Goal: Task Accomplishment & Management: Use online tool/utility

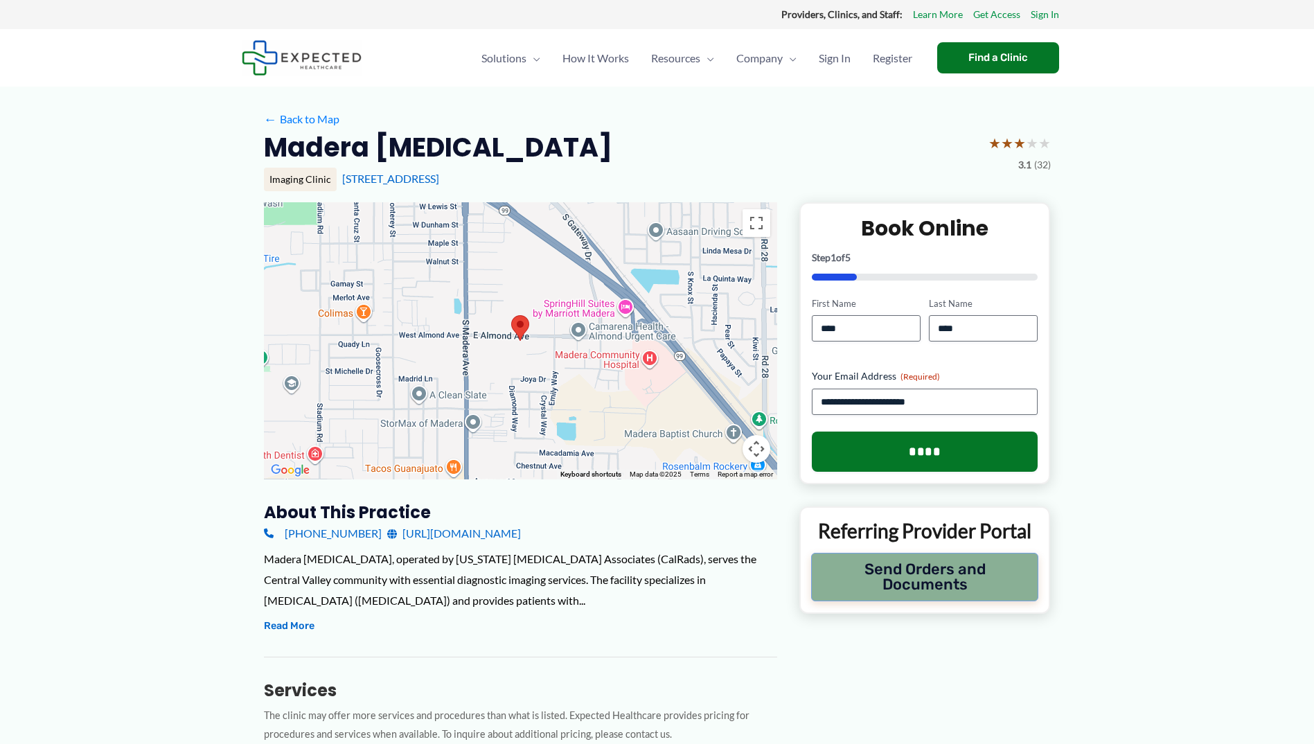
click at [911, 578] on button "Send Orders and Documents" at bounding box center [925, 577] width 228 height 48
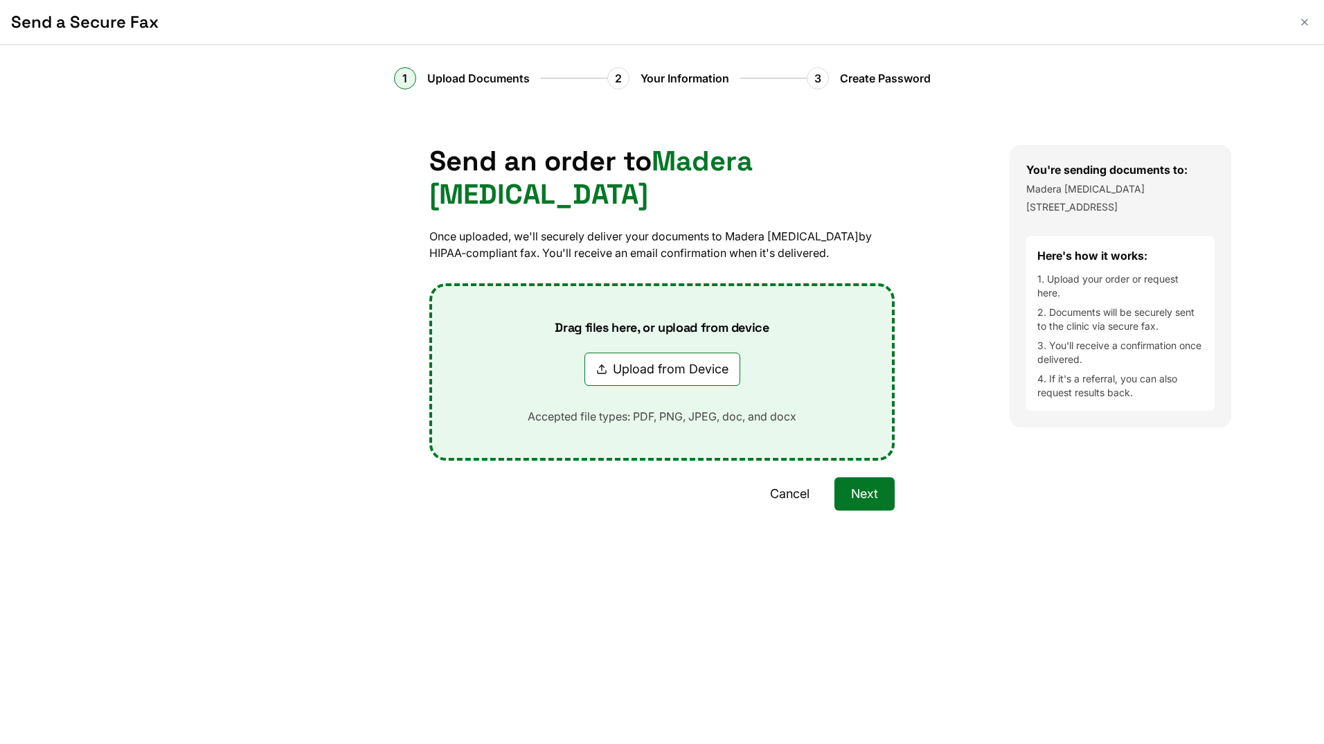
click at [657, 353] on button "Upload from Device" at bounding box center [663, 369] width 156 height 33
click at [792, 477] on button "Cancel" at bounding box center [790, 493] width 73 height 33
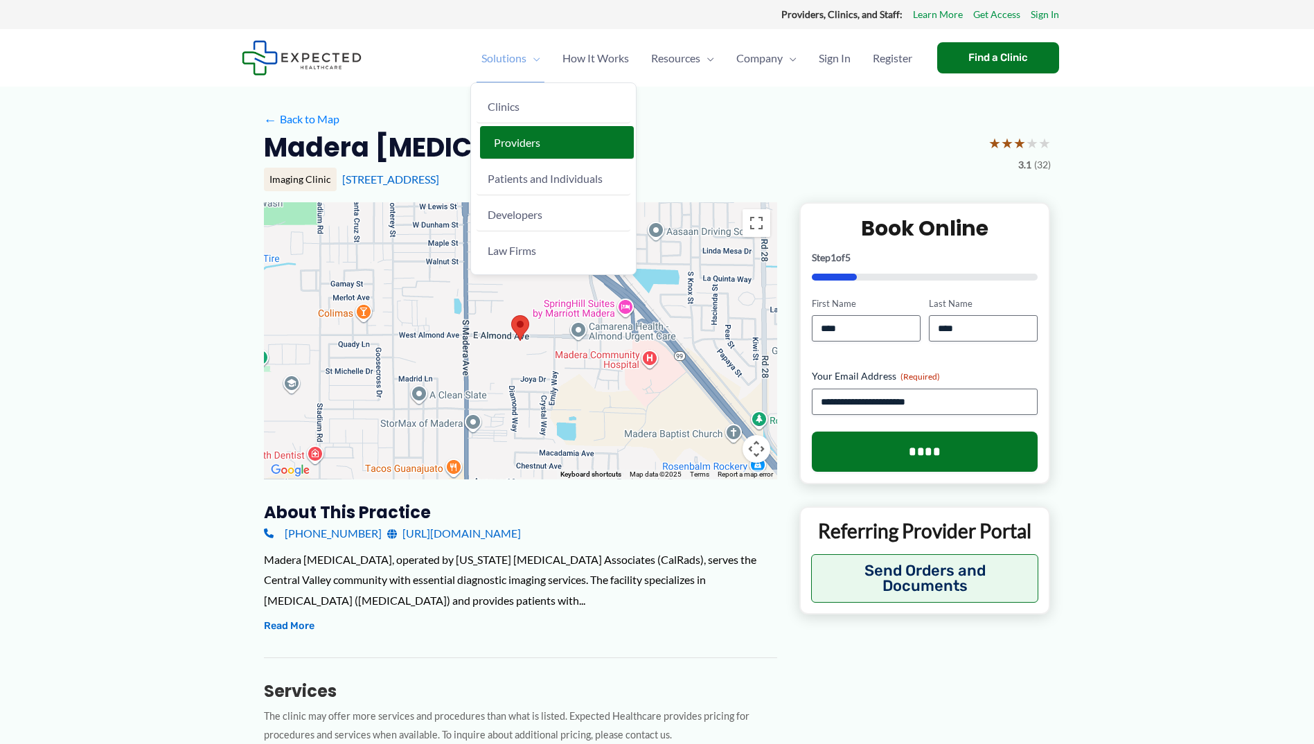
click at [515, 148] on span "Providers" at bounding box center [517, 142] width 46 height 13
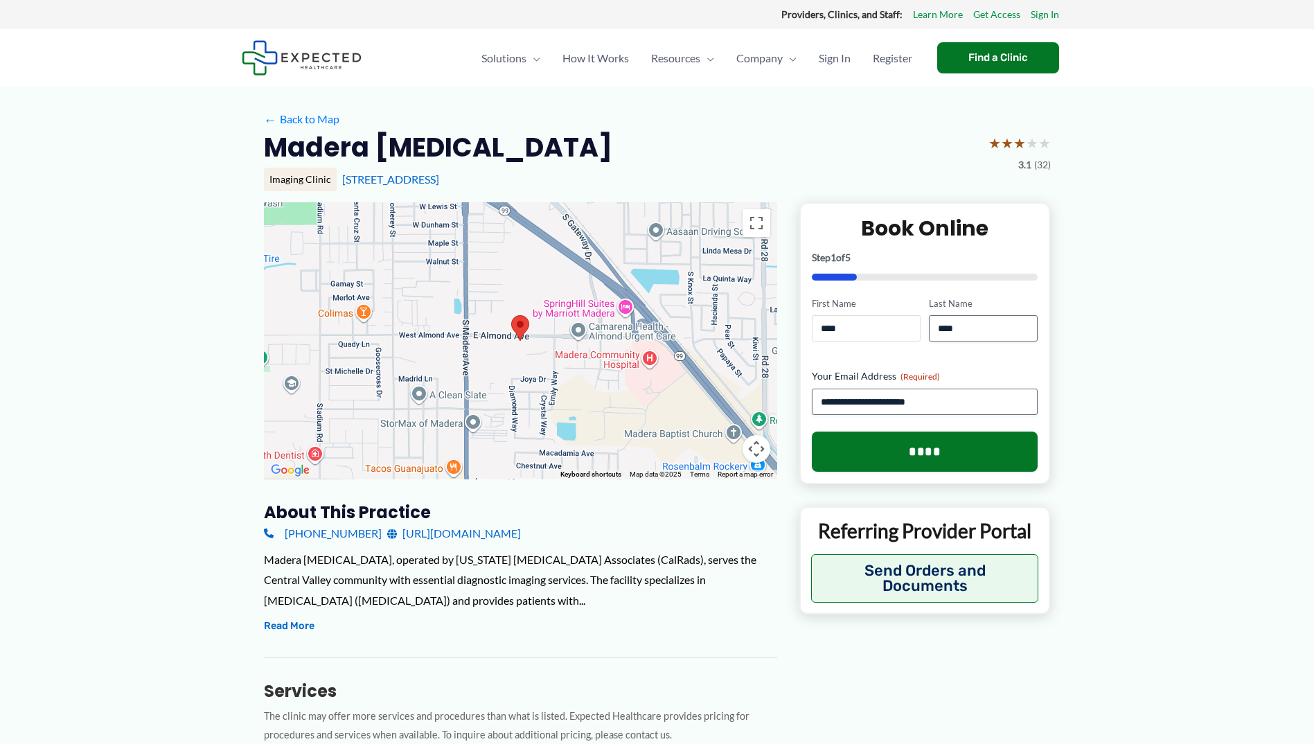
click at [889, 332] on input "****" at bounding box center [866, 328] width 109 height 26
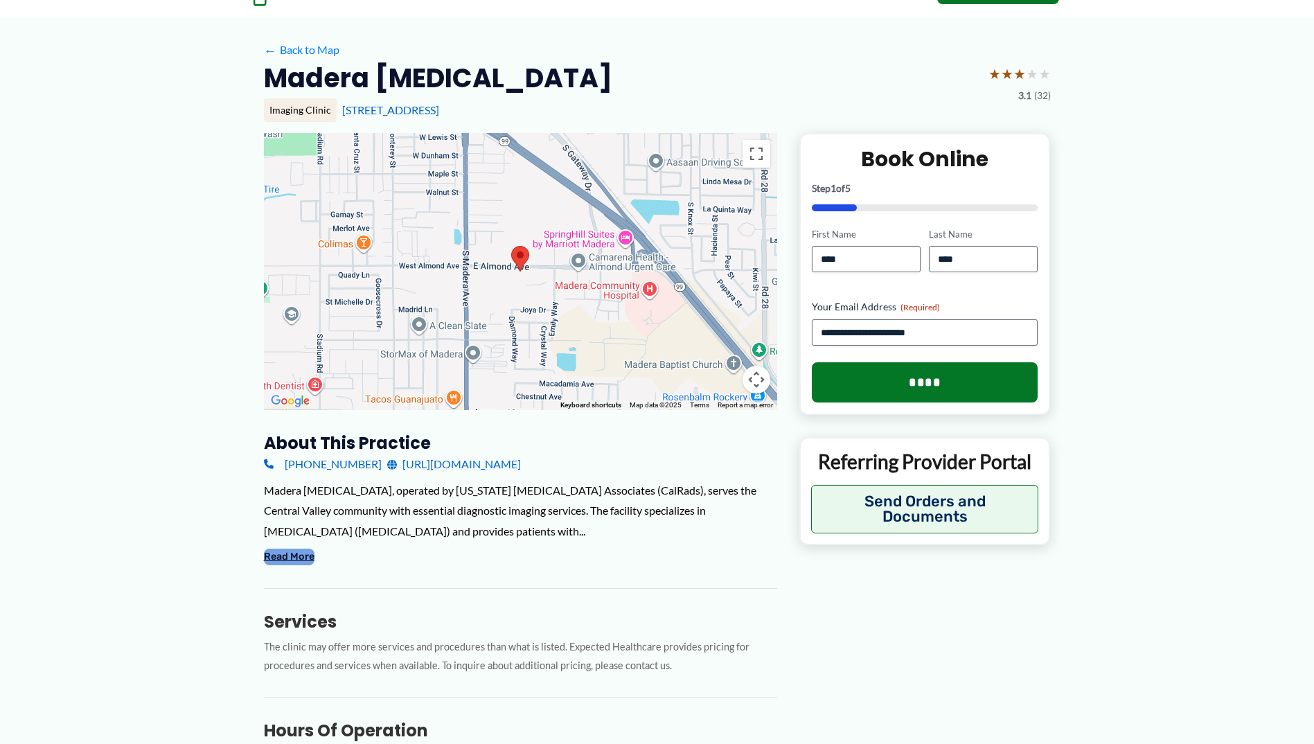
click at [292, 558] on button "Read More" at bounding box center [289, 557] width 51 height 17
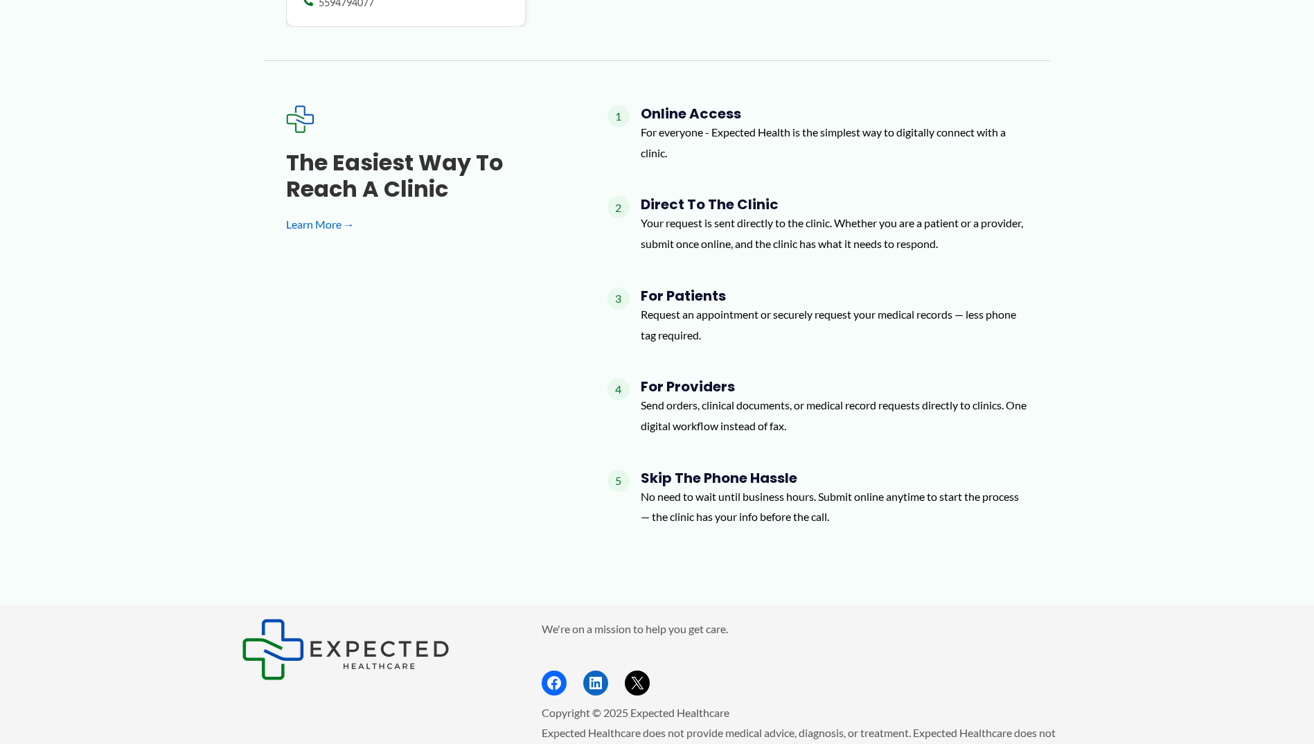
scroll to position [1745, 0]
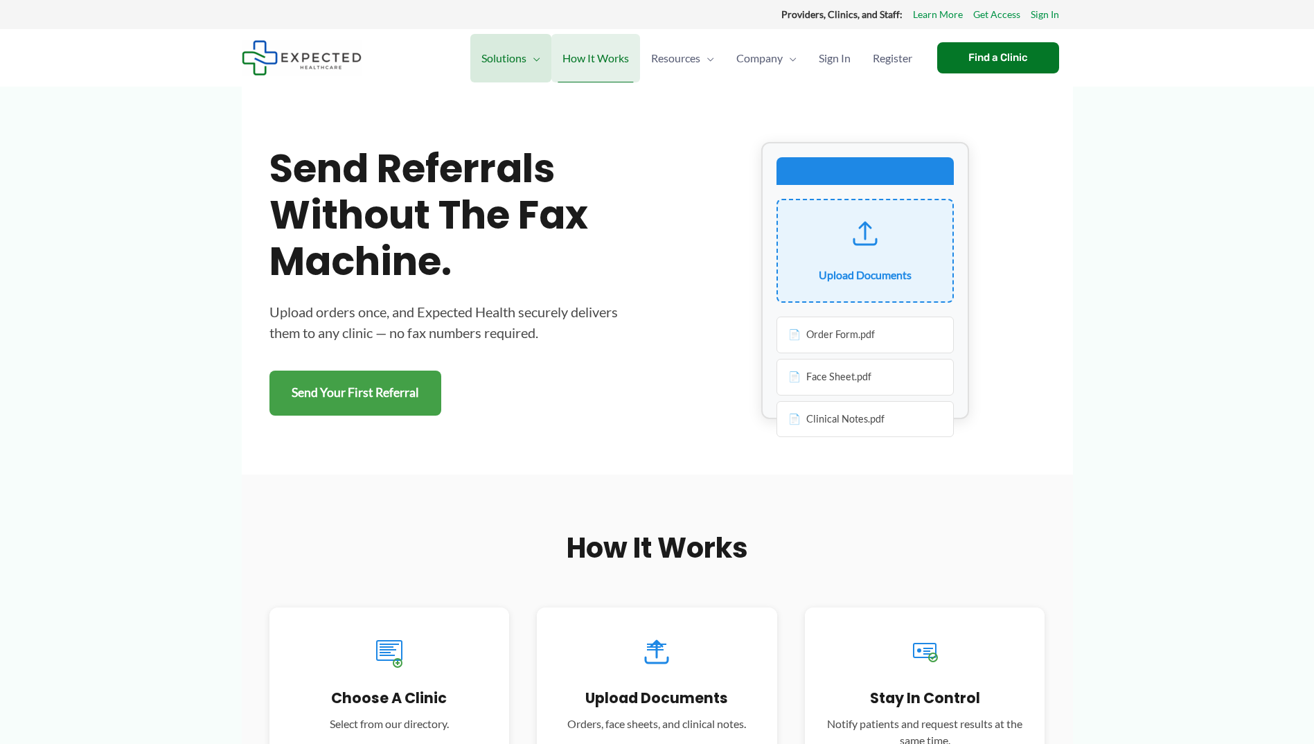
click at [600, 55] on span "How It Works" at bounding box center [595, 58] width 66 height 48
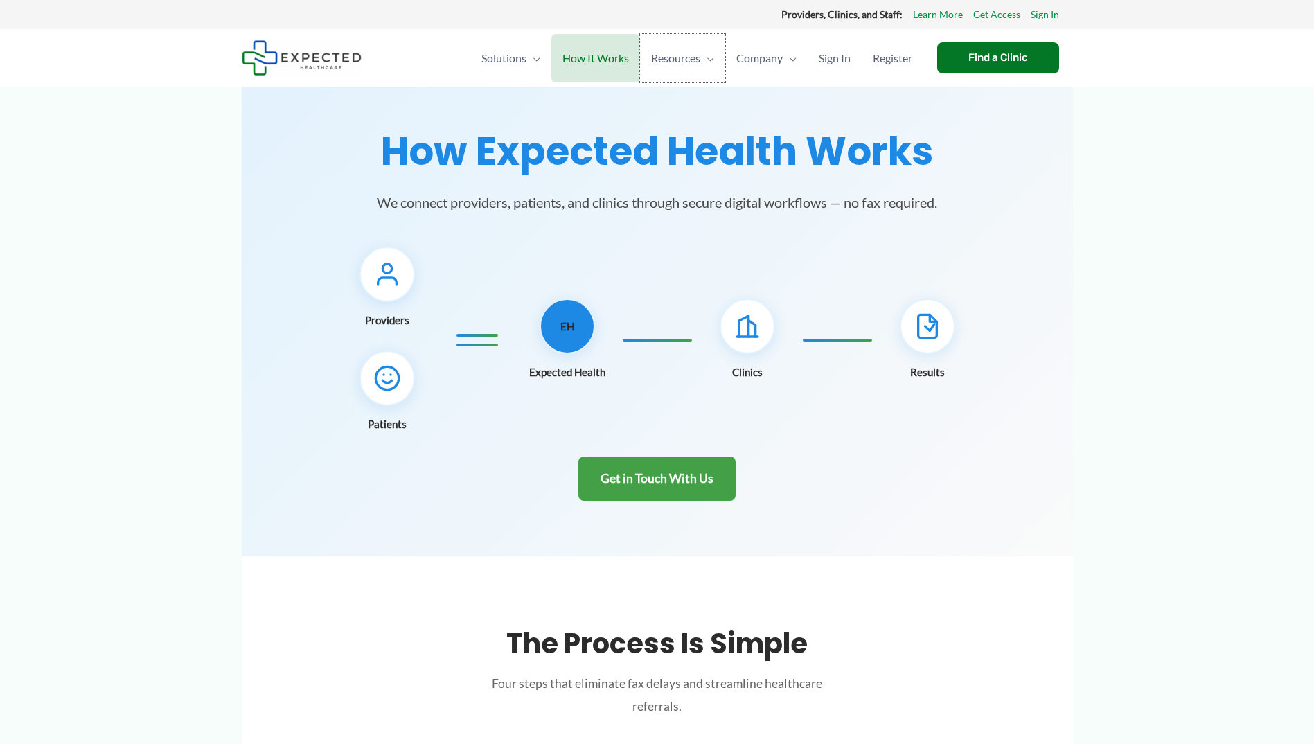
click at [689, 56] on span "Resources" at bounding box center [675, 58] width 49 height 48
